Goal: Task Accomplishment & Management: Manage account settings

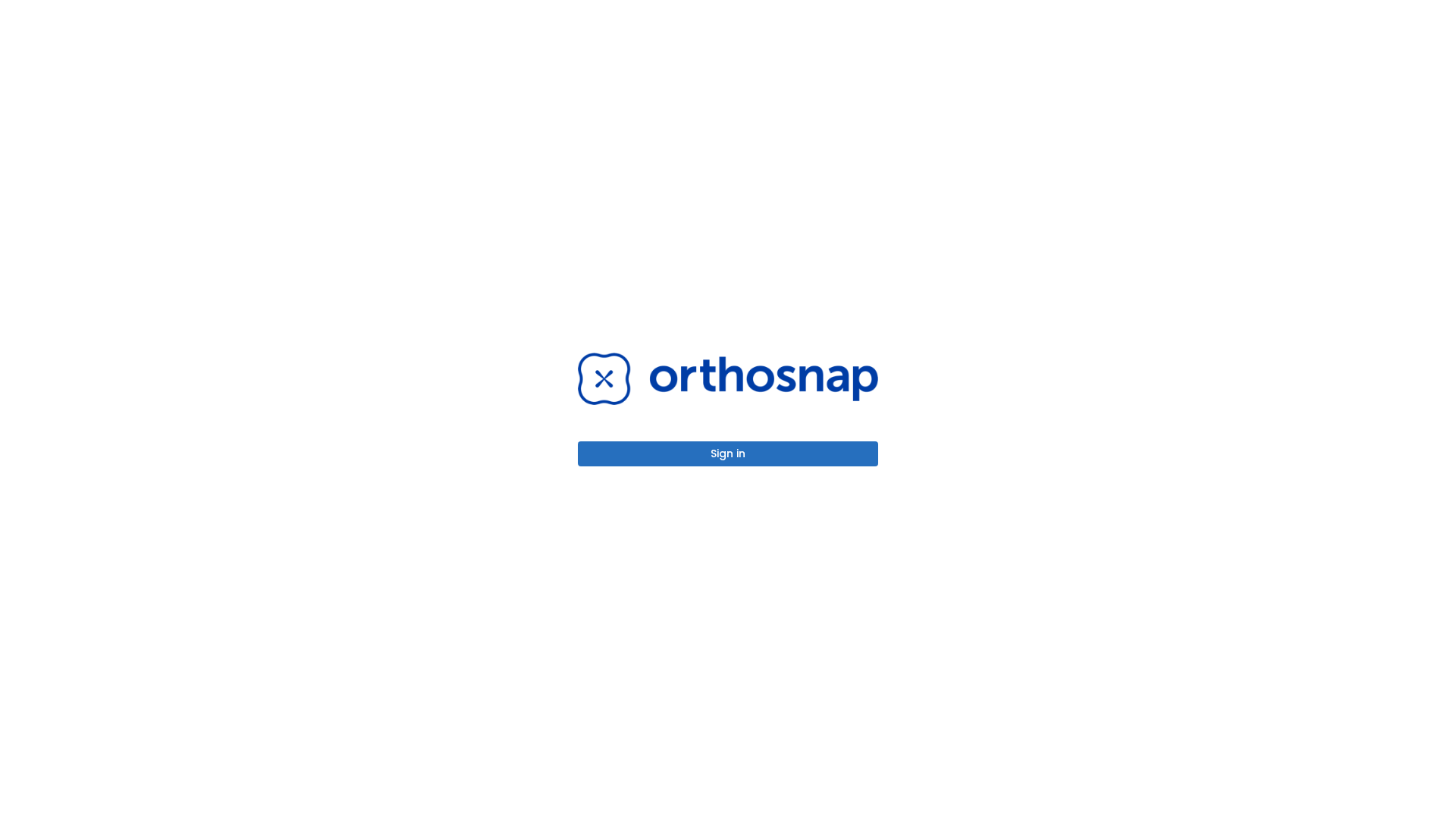
click at [728, 454] on button "Sign in" at bounding box center [728, 453] width 301 height 25
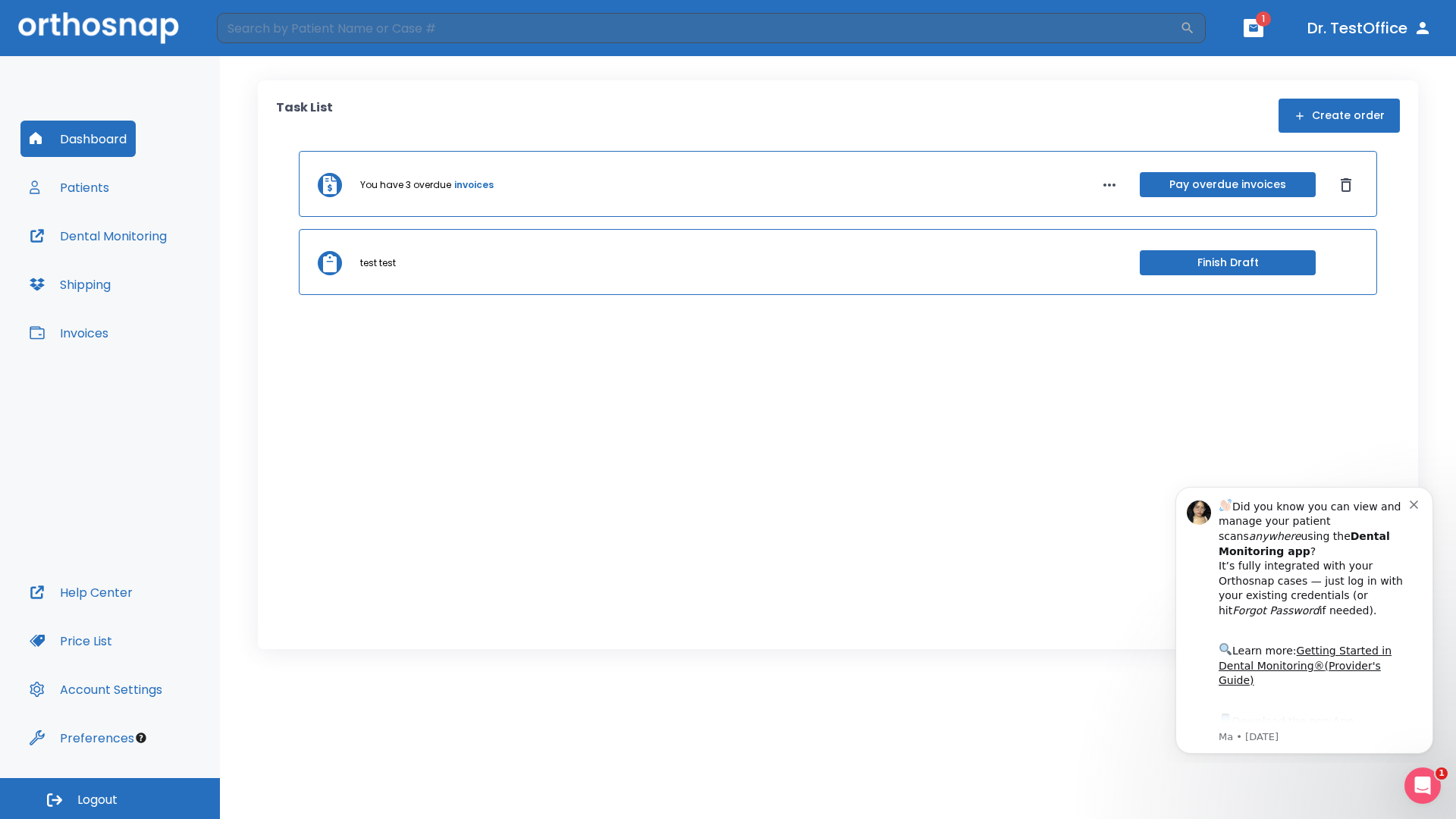
click at [109, 798] on span "Logout" at bounding box center [98, 800] width 40 height 17
